Goal: Contribute content: Add original content to the website for others to see

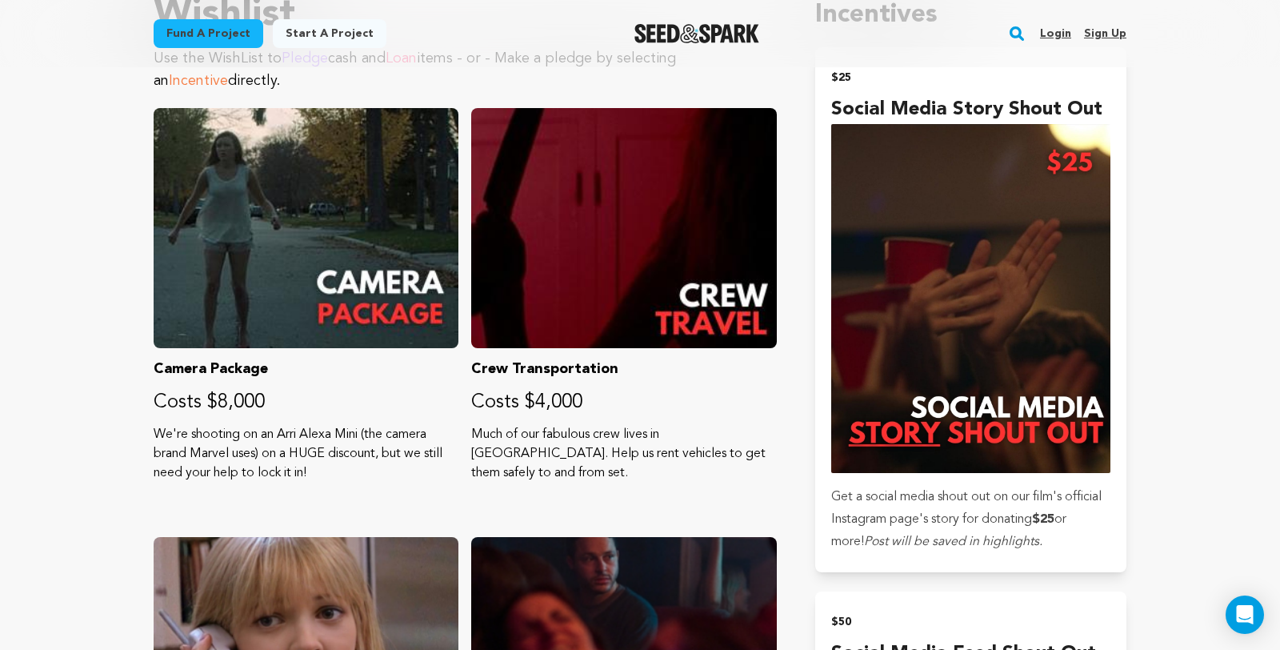
scroll to position [607, 0]
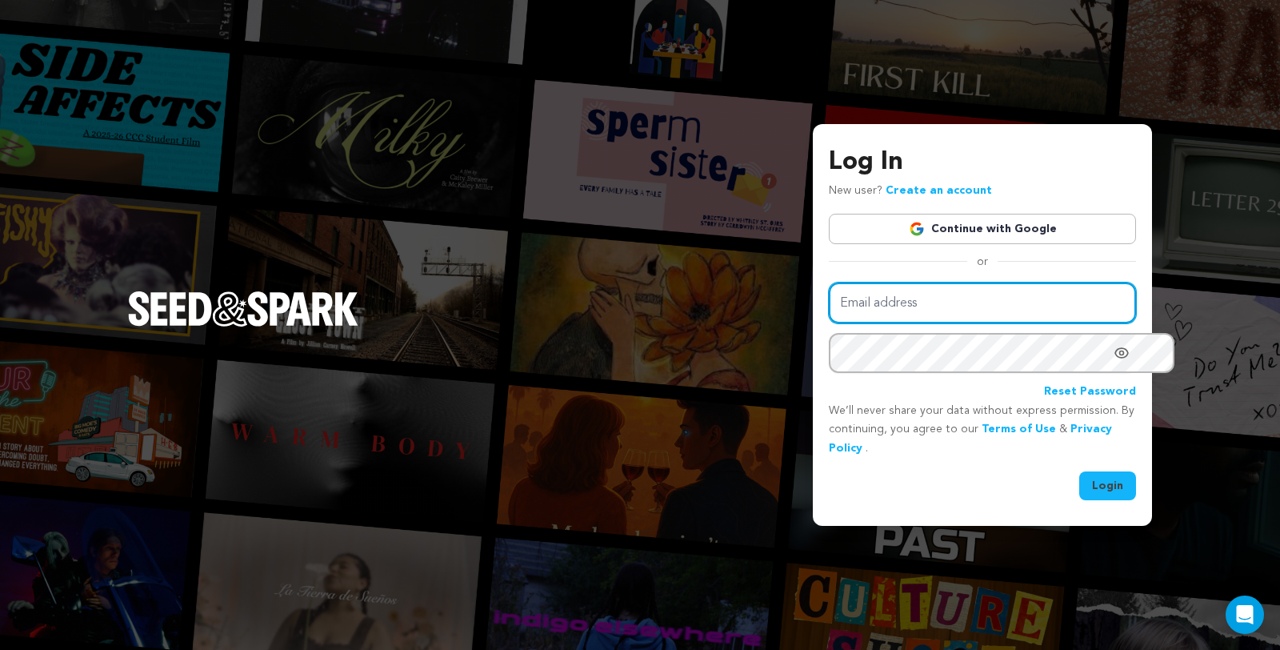
type input "juliacampanelli@gmail.com"
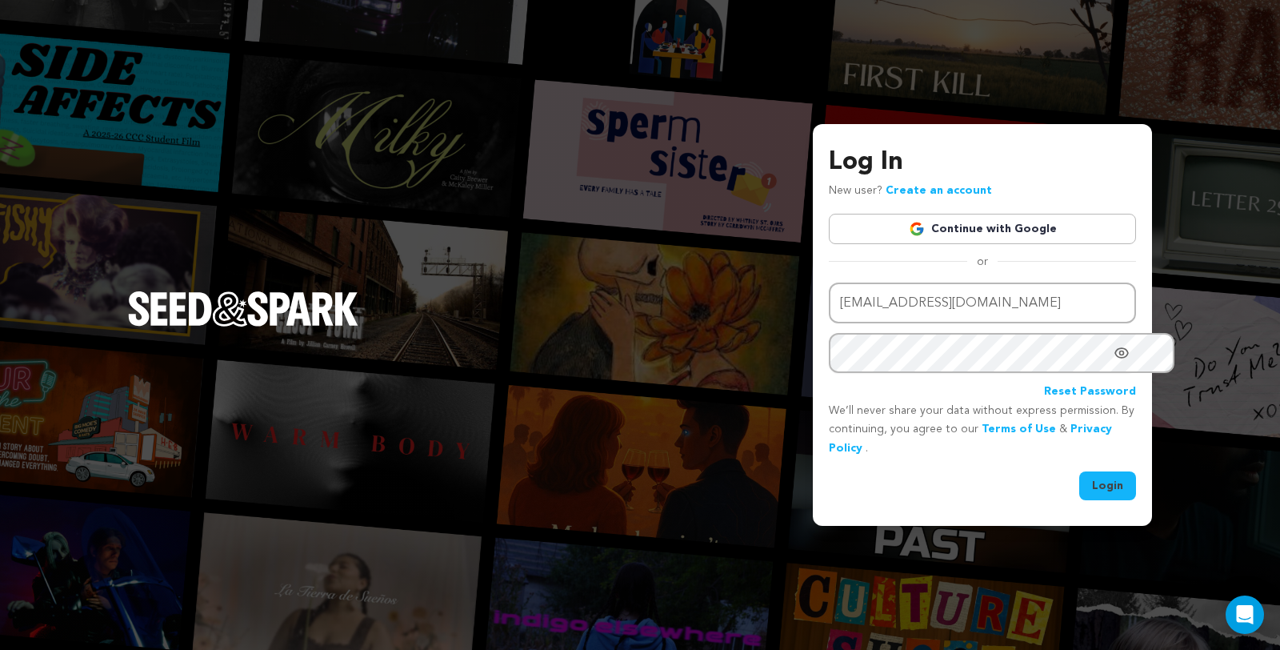
click at [1090, 483] on button "Login" at bounding box center [1107, 485] width 57 height 29
click at [1087, 482] on button "Login" at bounding box center [1107, 485] width 57 height 29
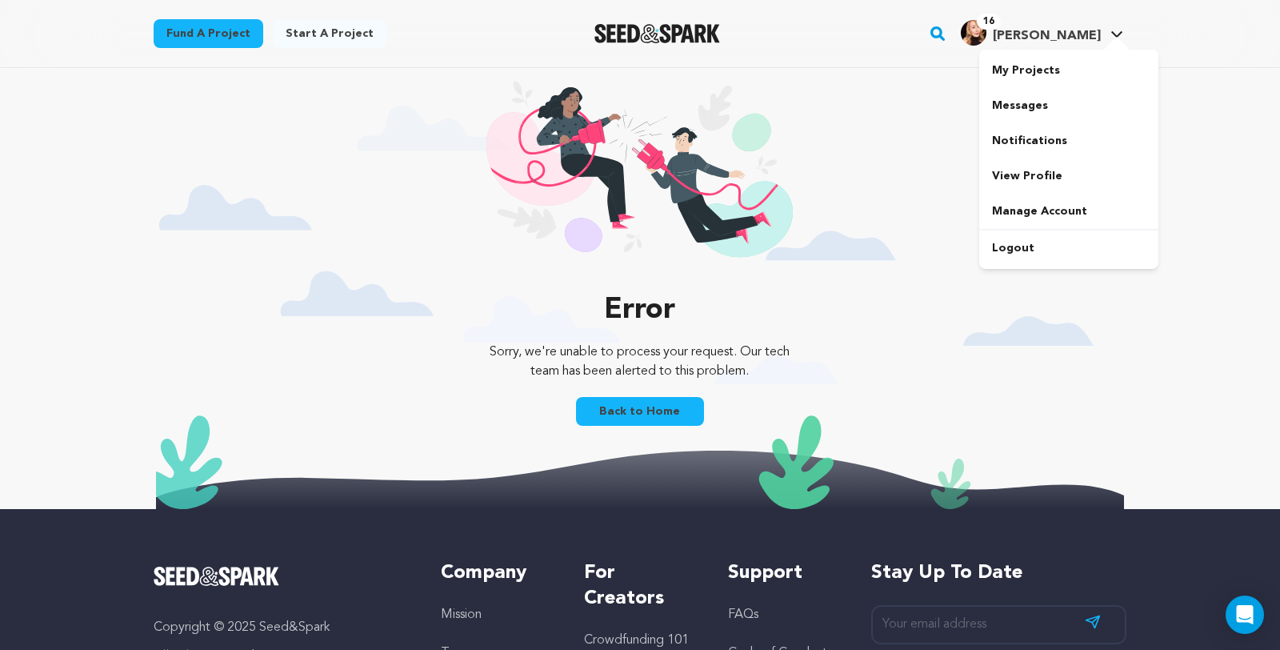
click at [1101, 30] on h4 "[PERSON_NAME]" at bounding box center [1047, 35] width 108 height 19
click at [1101, 33] on span "Julia C." at bounding box center [1047, 36] width 108 height 13
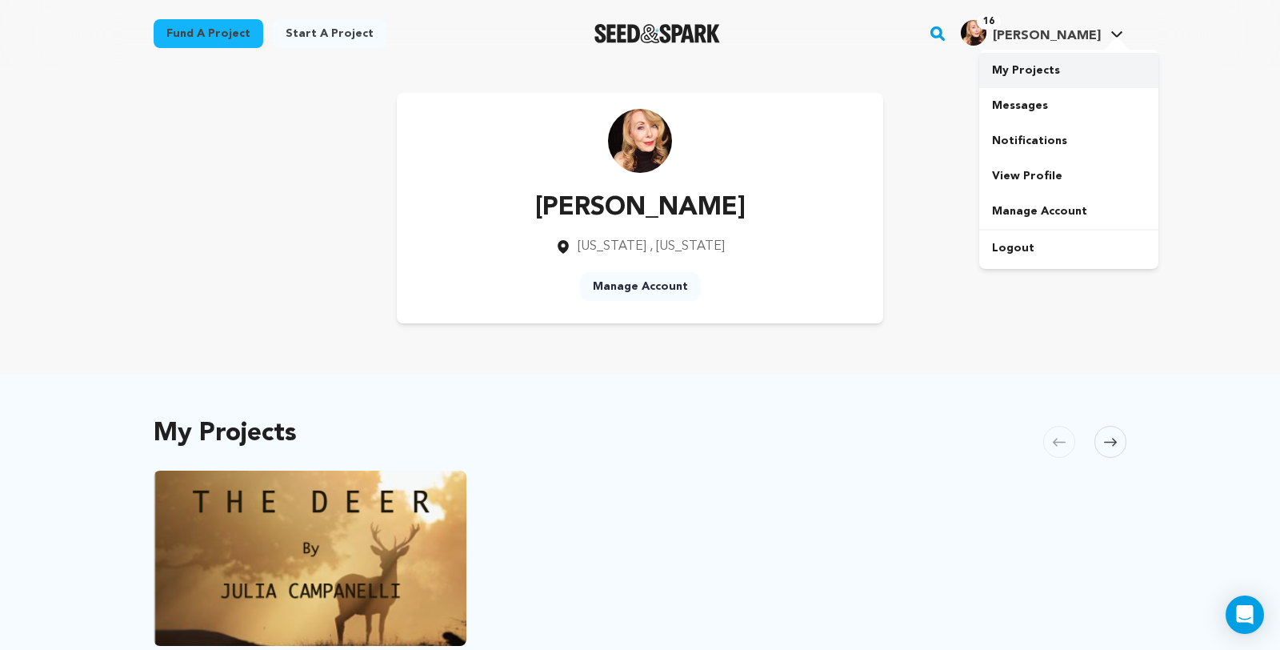
click at [1086, 72] on link "My Projects" at bounding box center [1068, 70] width 179 height 35
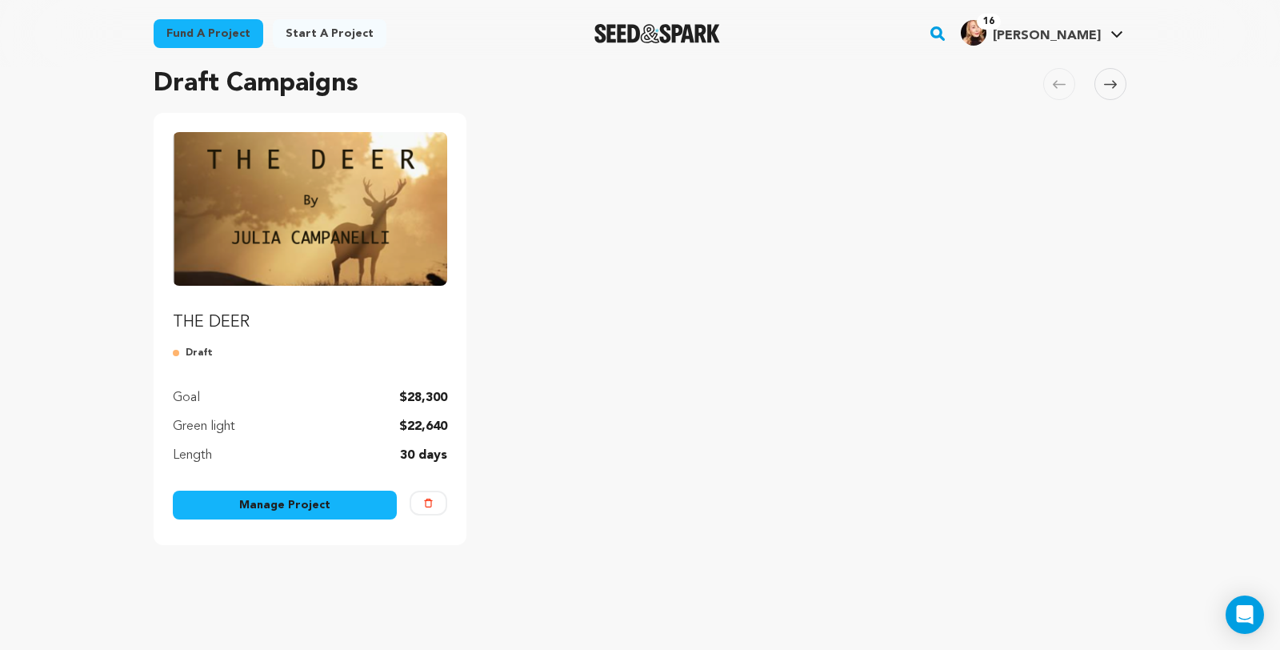
scroll to position [130, 0]
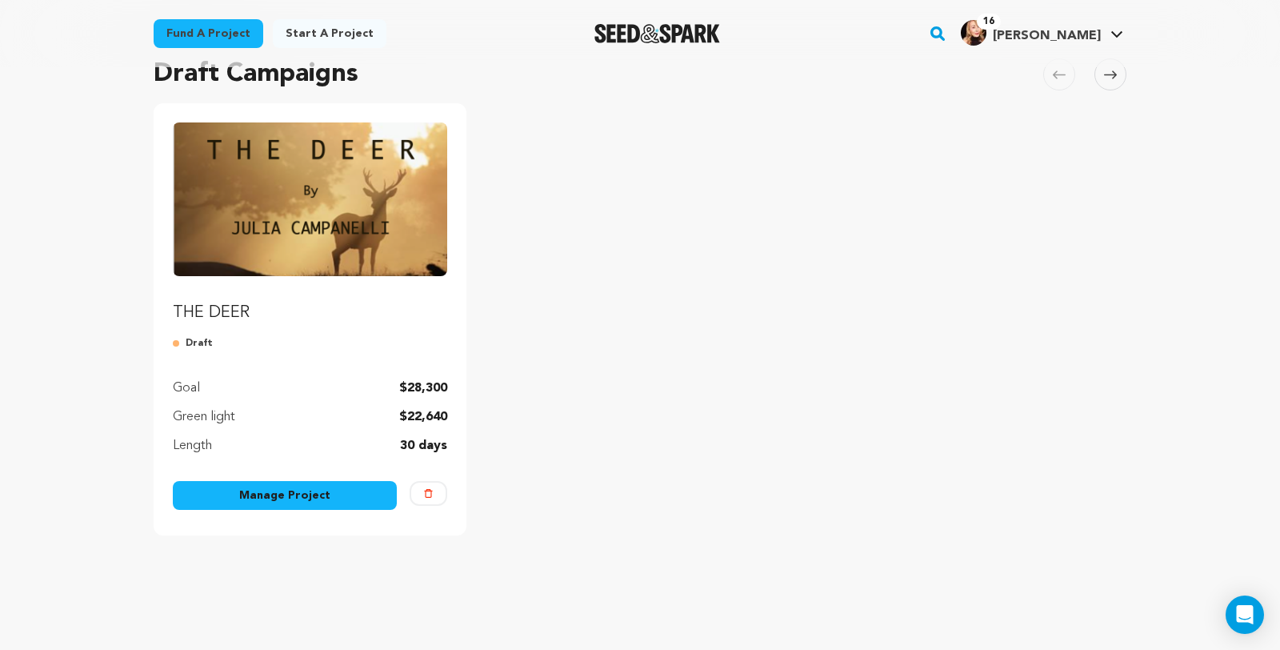
click at [262, 510] on link "Manage Project" at bounding box center [285, 495] width 224 height 29
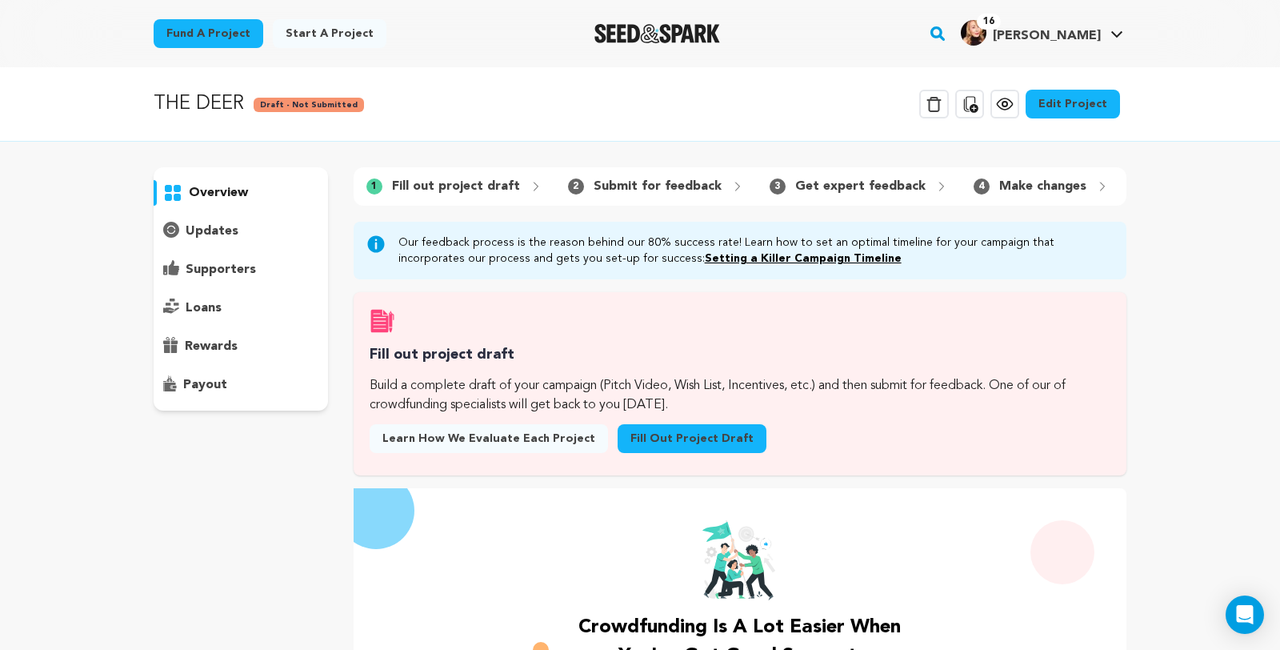
click at [1120, 112] on link "Edit Project" at bounding box center [1073, 104] width 94 height 29
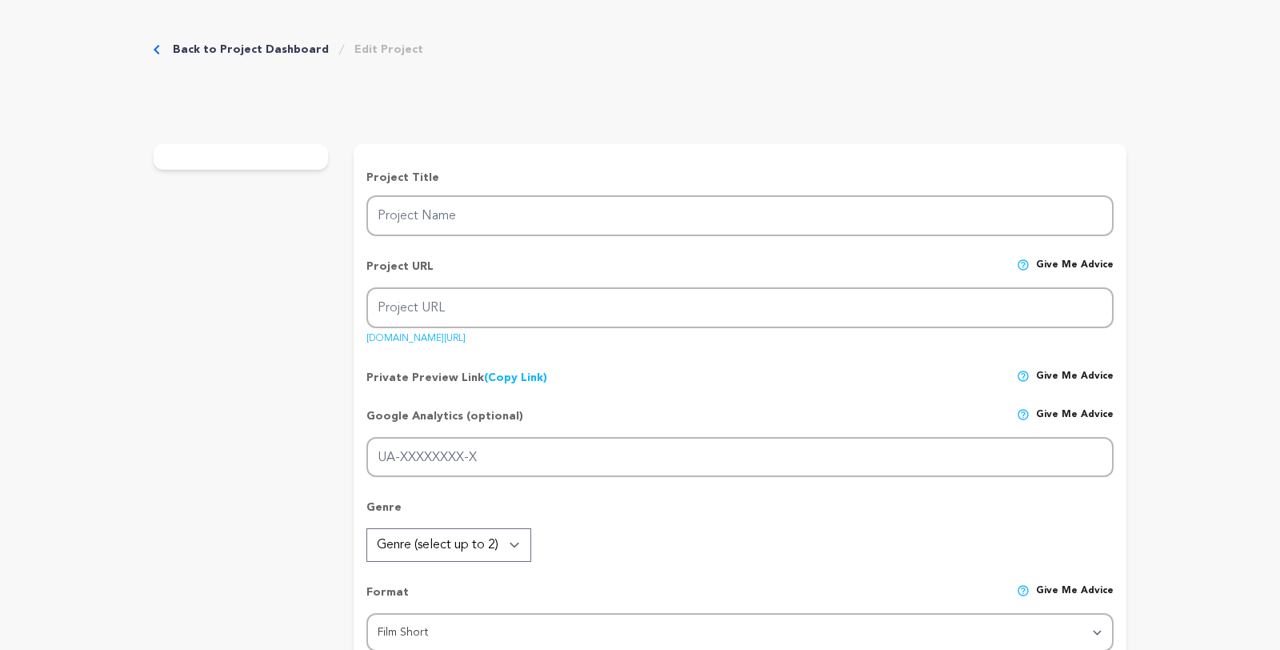
type input "THE DEER"
type input "the-deer"
type input "An obsessive helicopter mom seems overly paranoid until we discover her day job…"
type textarea "Joy, an obsessive helicopter mom, seems overly paranoid - until we discover why…"
type textarea "I believe a world without gun violence is possible, to save lives and to preven…"
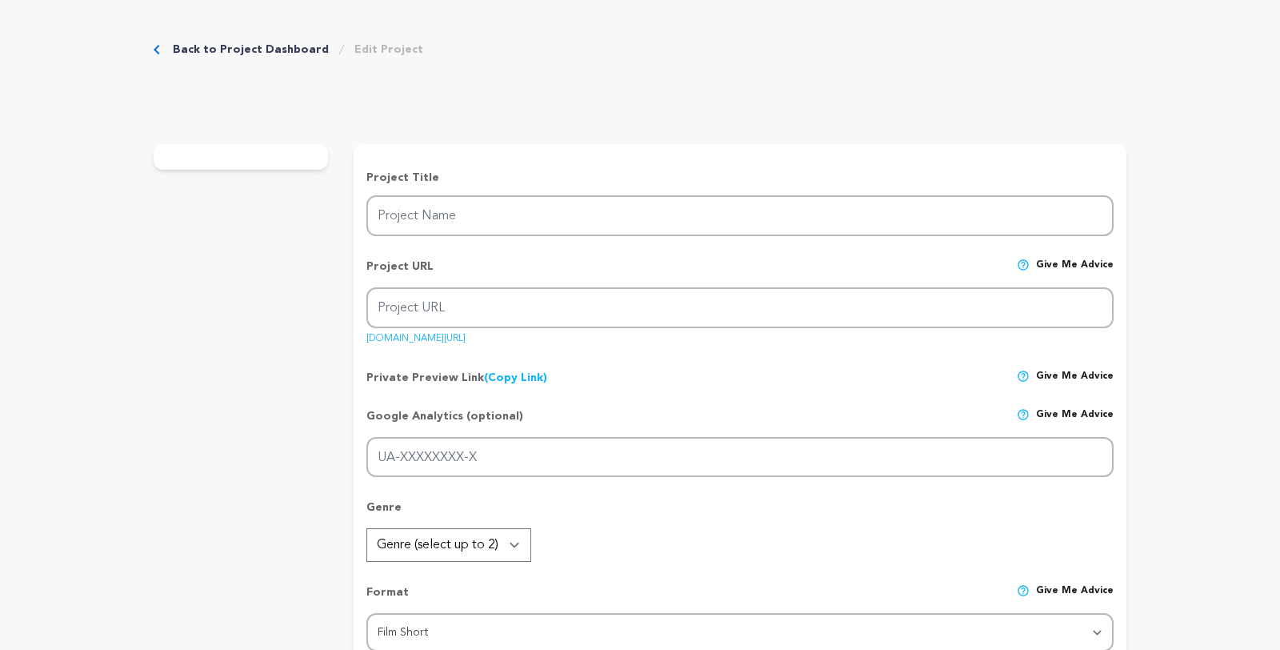
radio input "true"
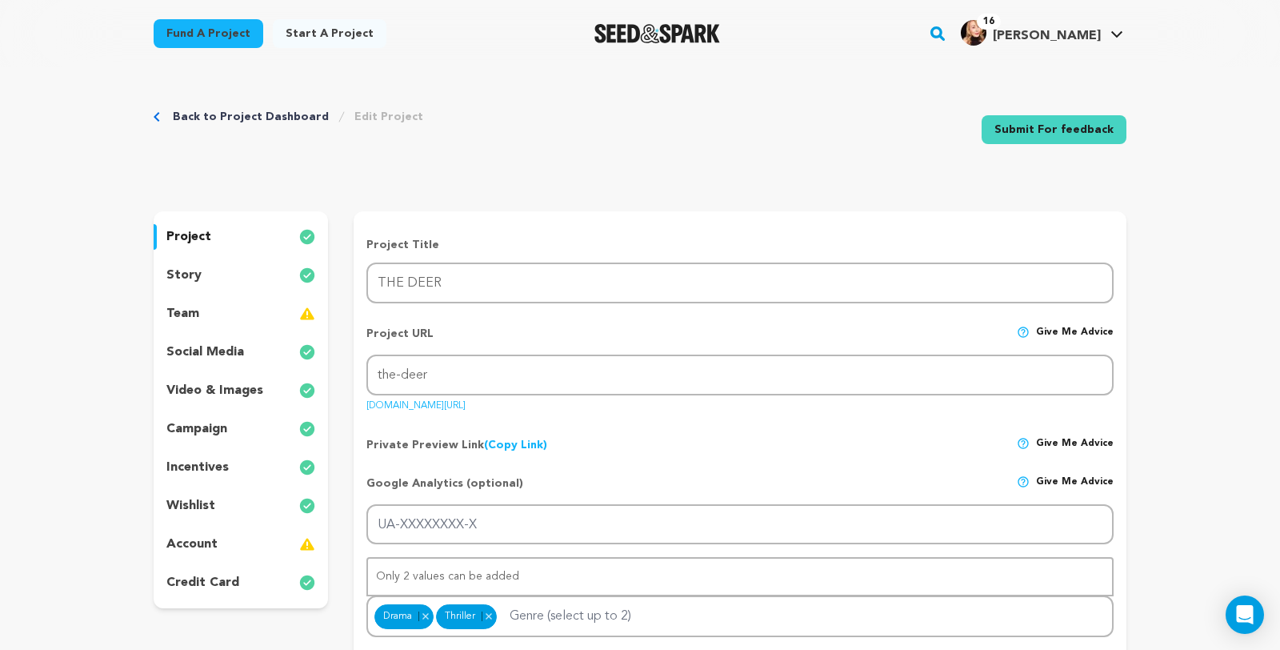
click at [154, 288] on div "story" at bounding box center [241, 275] width 174 height 26
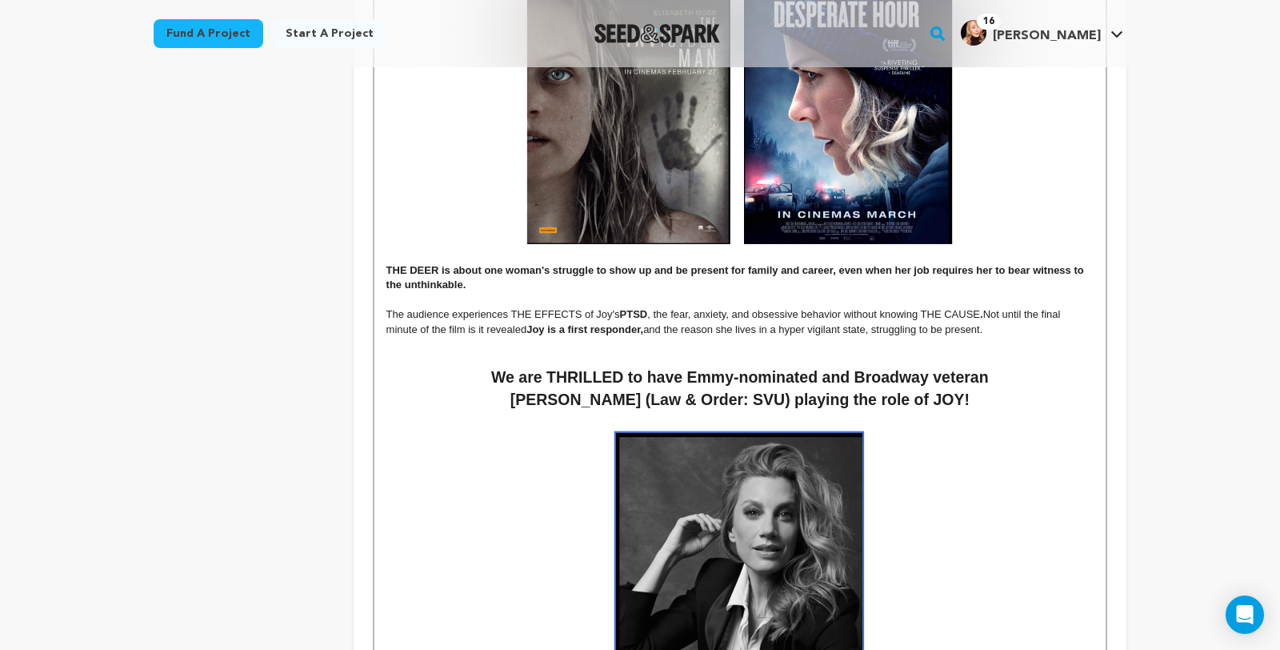
scroll to position [1226, 0]
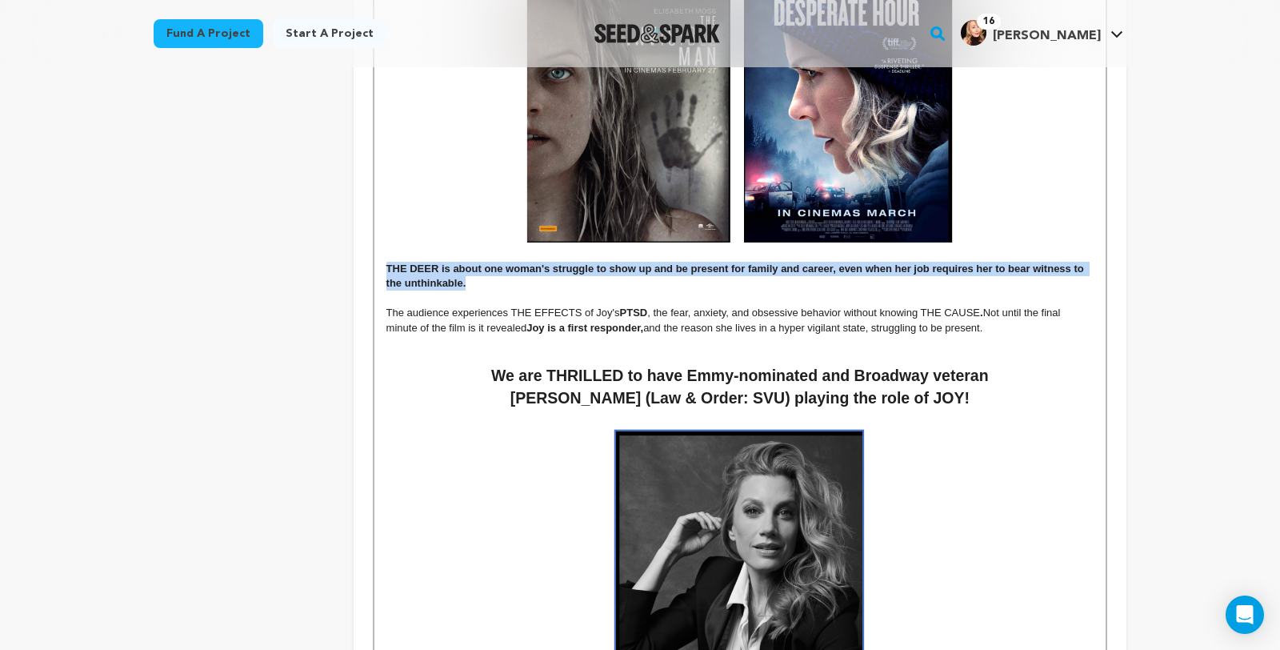
drag, startPoint x: 422, startPoint y: 260, endPoint x: 350, endPoint y: 251, distance: 71.8
copy strong "THE DEER is about one woman's struggle to show up and be present for family and…"
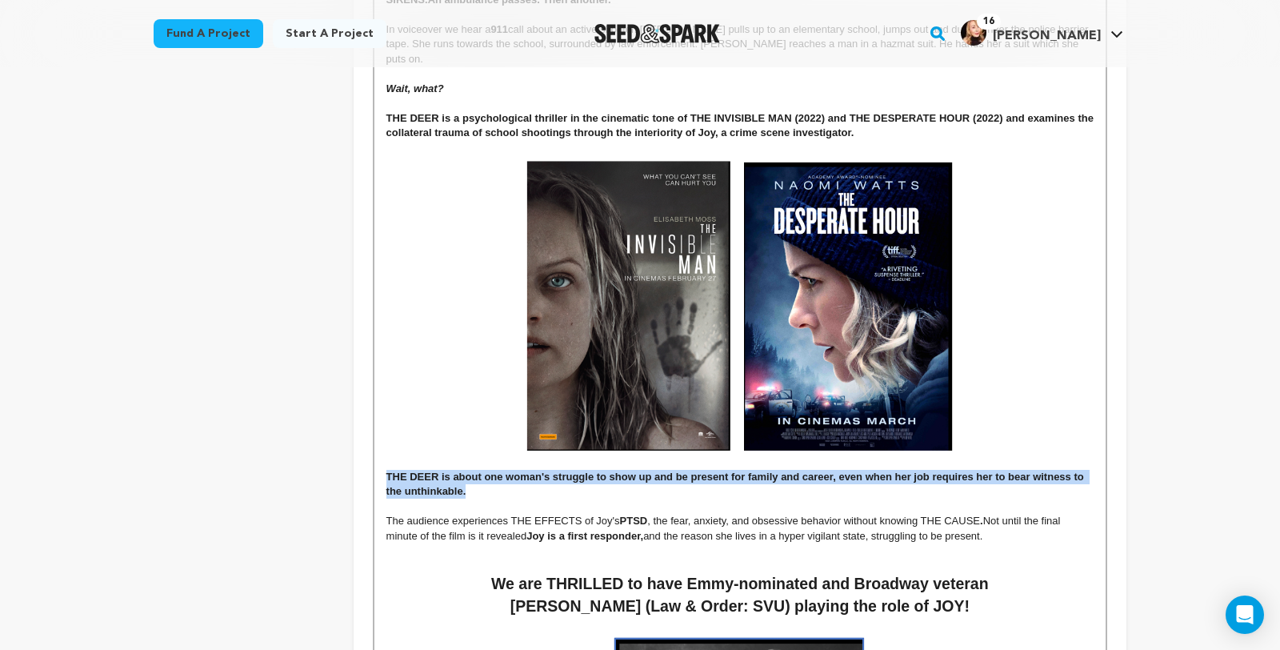
scroll to position [1017, 0]
copy strong "THE DEER is about one woman's struggle to show up and be present for family and…"
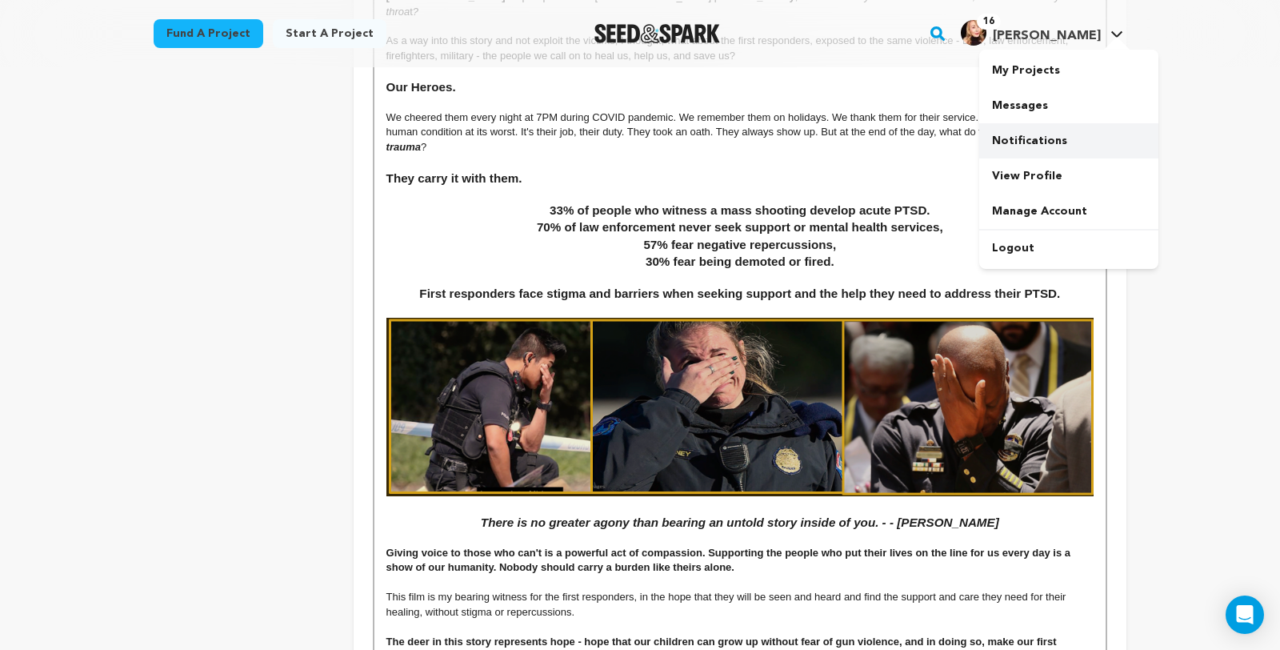
scroll to position [3455, 0]
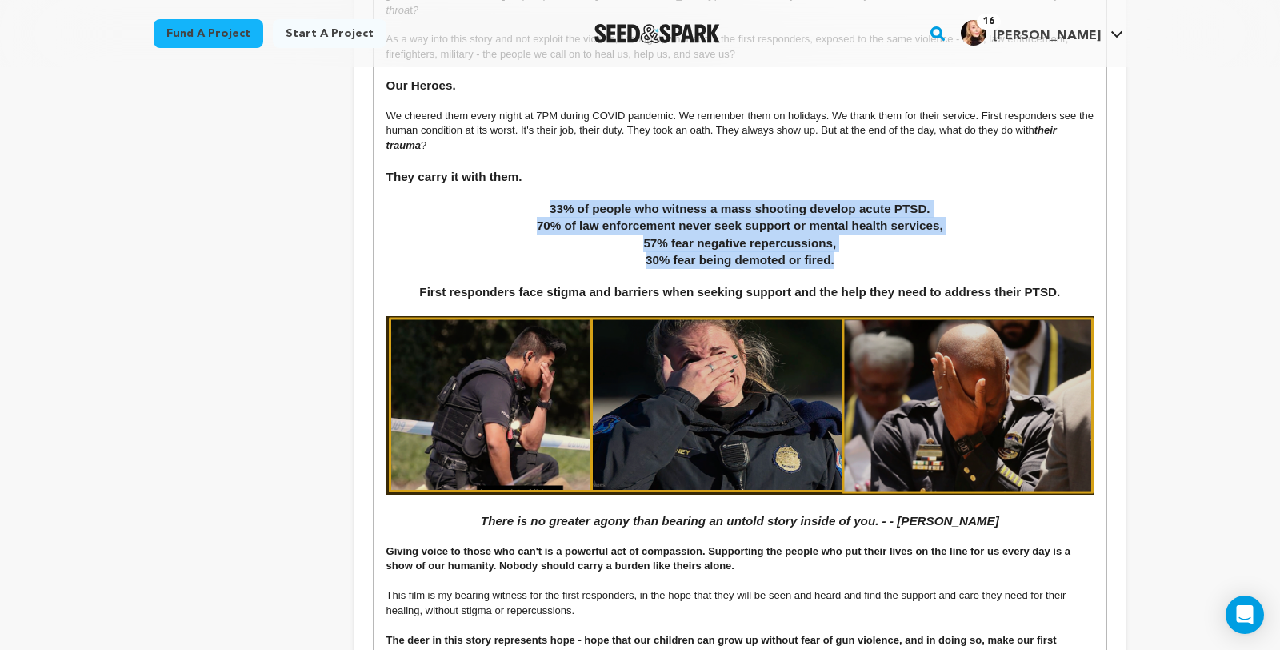
drag, startPoint x: 557, startPoint y: 254, endPoint x: 850, endPoint y: 304, distance: 297.0
click at [850, 304] on div "[[Sensitivity alert: violence, trauma]] ﻿﻿﻿﻿﻿﻿﻿﻿﻿﻿﻿﻿﻿﻿﻿﻿﻿﻿﻿﻿﻿﻿ ﻿ An obsessive h…" at bounding box center [739, 476] width 731 height 7101
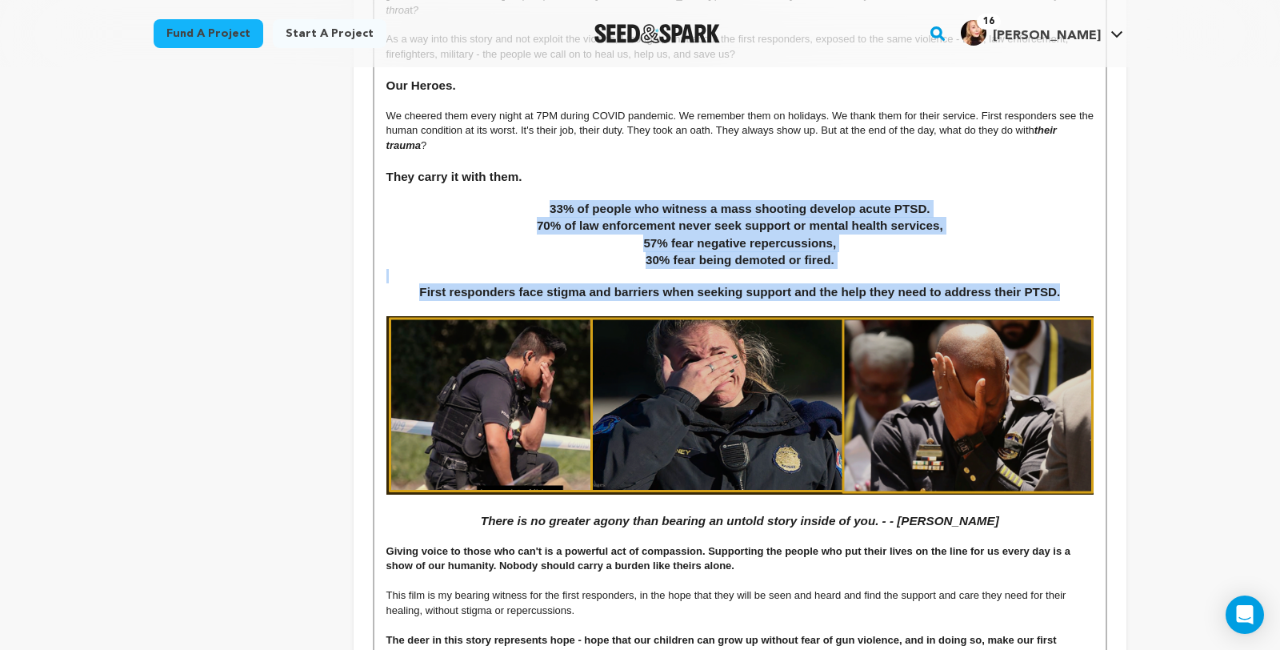
drag, startPoint x: 558, startPoint y: 254, endPoint x: 1074, endPoint y: 343, distance: 523.0
click at [1074, 343] on div "[[Sensitivity alert: violence, trauma]] ﻿﻿﻿﻿﻿﻿﻿﻿﻿﻿﻿﻿﻿﻿﻿﻿﻿﻿﻿﻿﻿﻿ ﻿ An obsessive h…" at bounding box center [739, 476] width 731 height 7101
copy div "33% of people who witness a mass shooting develop acute PTSD. 70% of law enforc…"
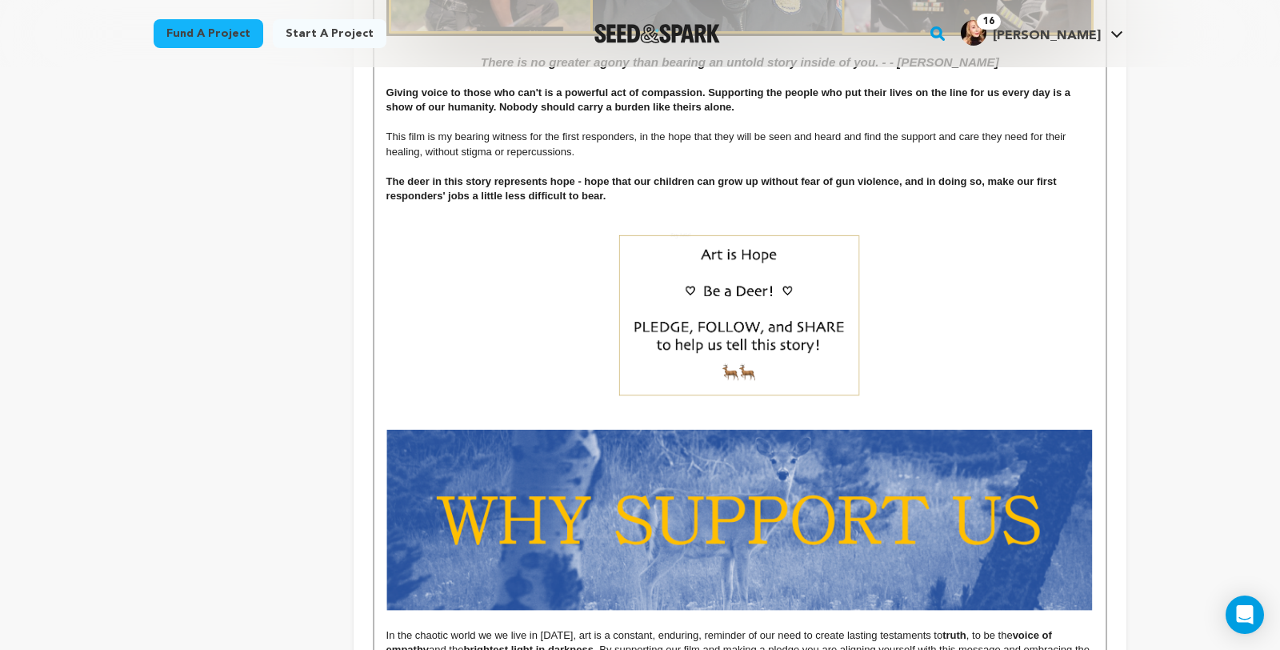
scroll to position [3919, 0]
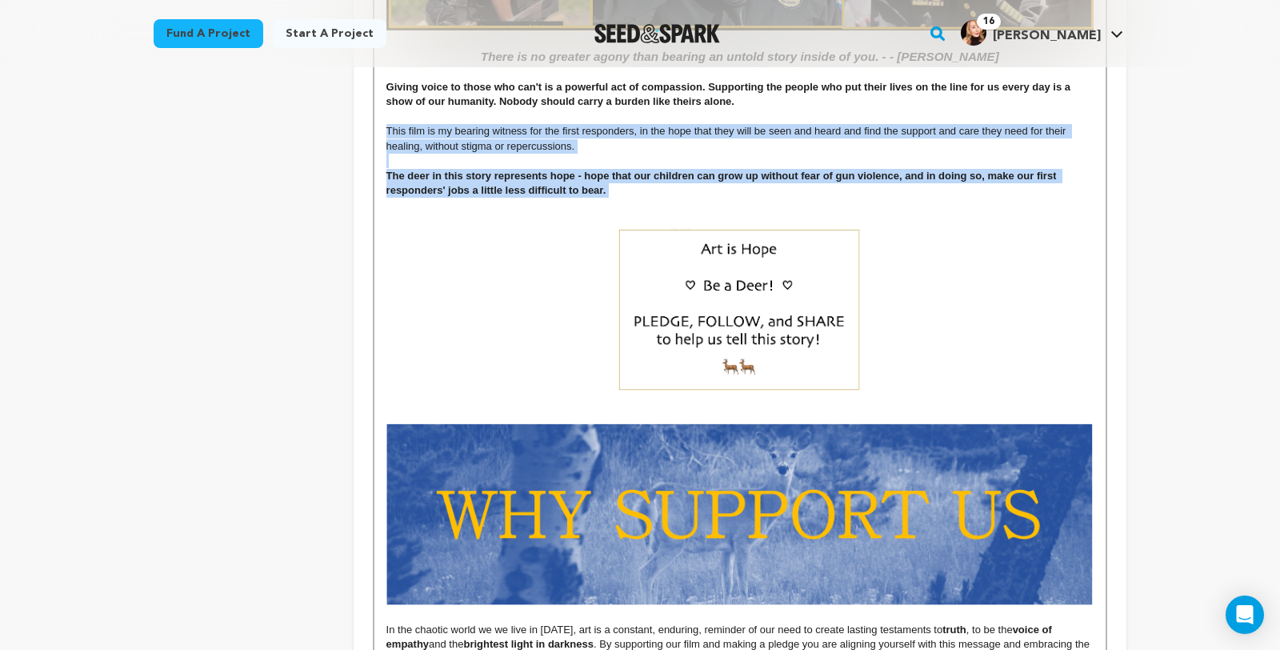
drag, startPoint x: 534, startPoint y: 250, endPoint x: 352, endPoint y: 189, distance: 191.8
click at [374, 188] on div "[[Sensitivity alert: violence, trauma]] ﻿﻿﻿﻿﻿﻿﻿﻿﻿﻿﻿﻿﻿﻿﻿﻿﻿﻿﻿﻿﻿﻿ ﻿ An obsessive h…" at bounding box center [739, 12] width 731 height 7101
copy div "This film is my bearing witness for the first responders, in the hope that they…"
